Goal: Task Accomplishment & Management: Complete application form

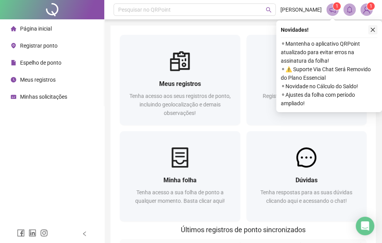
click at [374, 31] on icon "close" at bounding box center [372, 29] width 5 height 5
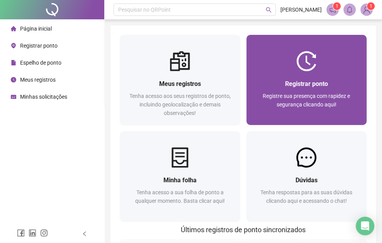
click at [299, 51] on div "Registrar ponto Registre sua presença com rapidez e segurança clicando aqui!" at bounding box center [306, 80] width 121 height 90
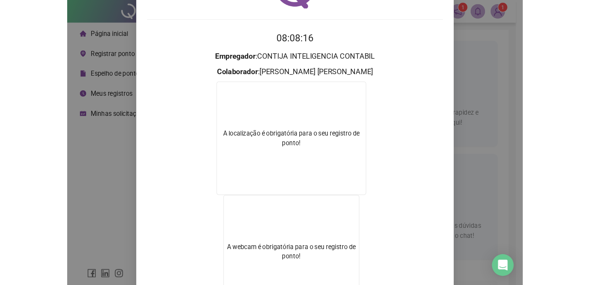
scroll to position [129, 0]
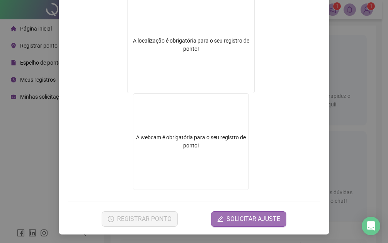
click at [234, 214] on span "SOLICITAR AJUSTE" at bounding box center [253, 218] width 54 height 9
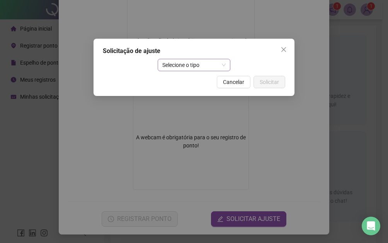
click at [197, 65] on span "Selecione o tipo" at bounding box center [194, 65] width 64 height 12
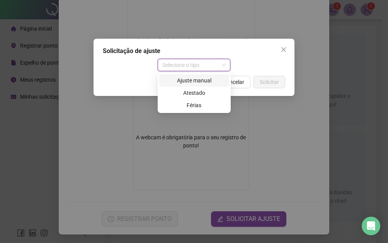
click at [197, 79] on div "Ajuste manual" at bounding box center [194, 80] width 61 height 8
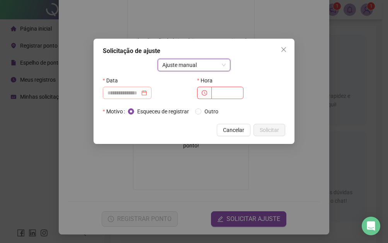
click at [147, 92] on div at bounding box center [126, 92] width 39 height 8
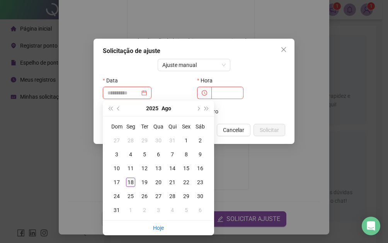
type input "**********"
drag, startPoint x: 131, startPoint y: 181, endPoint x: 147, endPoint y: 173, distance: 17.5
click at [131, 180] on div "18" at bounding box center [130, 181] width 9 height 9
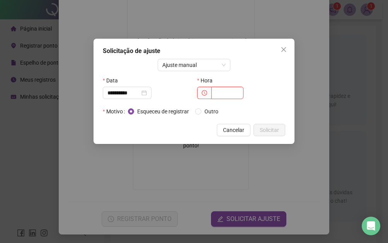
click at [224, 94] on input "text" at bounding box center [227, 93] width 32 height 12
type input "*****"
click at [207, 110] on span "Outro" at bounding box center [211, 111] width 20 height 8
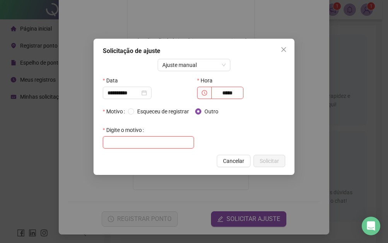
click at [171, 147] on input "text" at bounding box center [148, 142] width 91 height 12
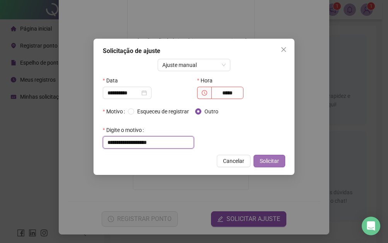
type input "**********"
click at [263, 161] on span "Solicitar" at bounding box center [269, 160] width 19 height 8
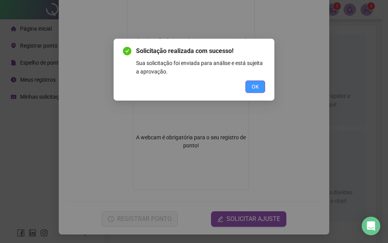
click at [256, 81] on button "OK" at bounding box center [255, 86] width 20 height 12
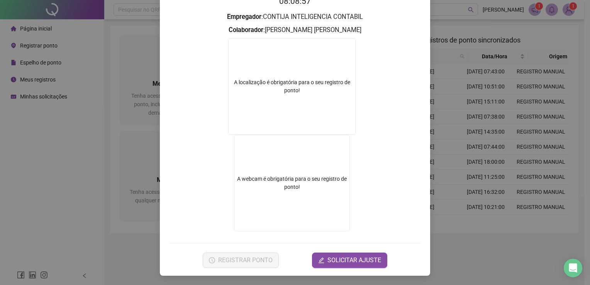
scroll to position [87, 0]
